Goal: Communication & Community: Connect with others

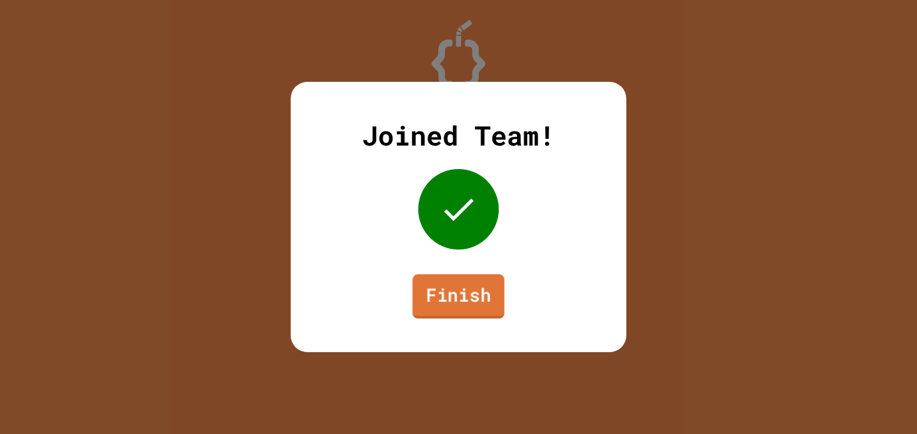
click at [489, 304] on link "Finish" at bounding box center [458, 296] width 92 height 44
